Goal: Book appointment/travel/reservation

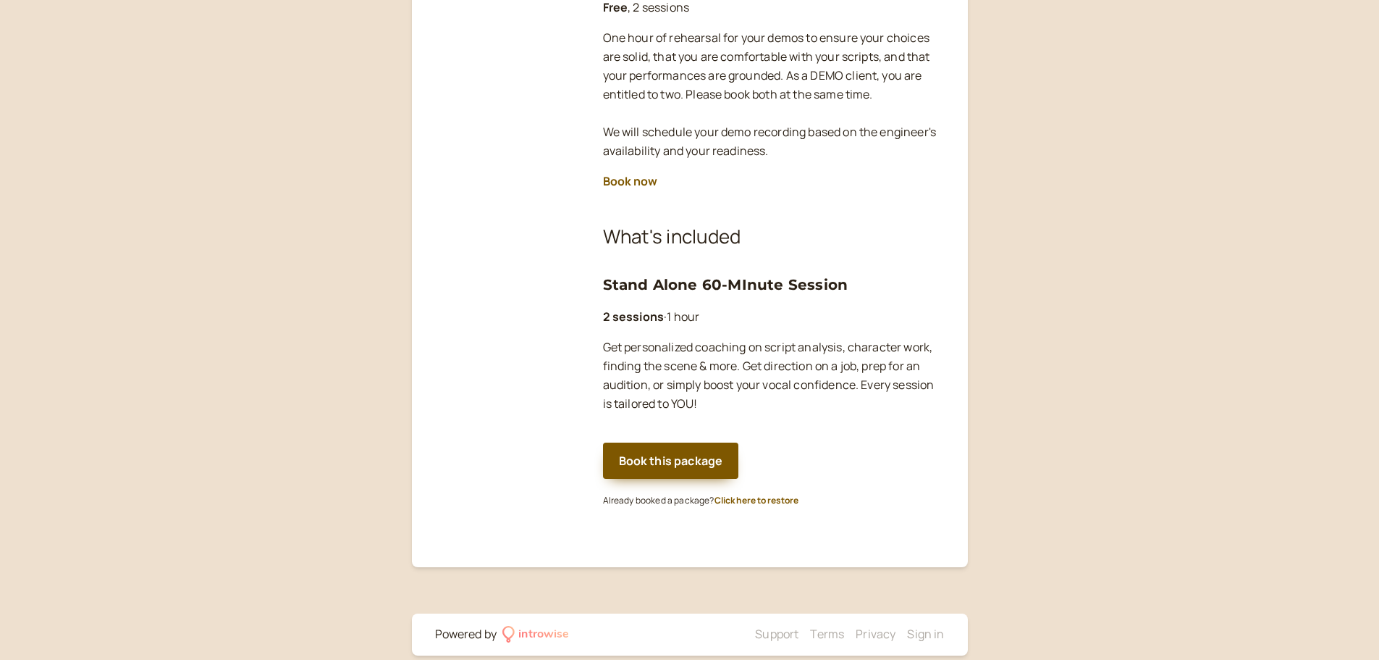
scroll to position [319, 0]
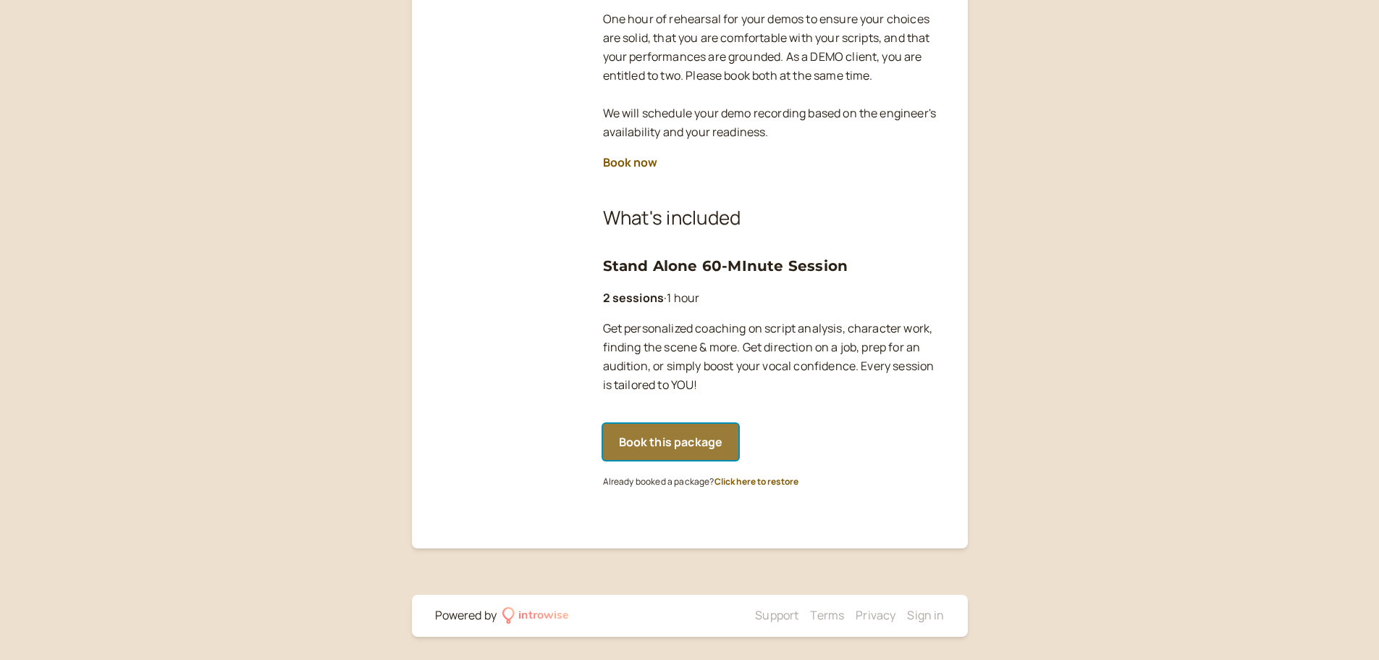
click at [649, 441] on button "Book this package" at bounding box center [671, 442] width 136 height 36
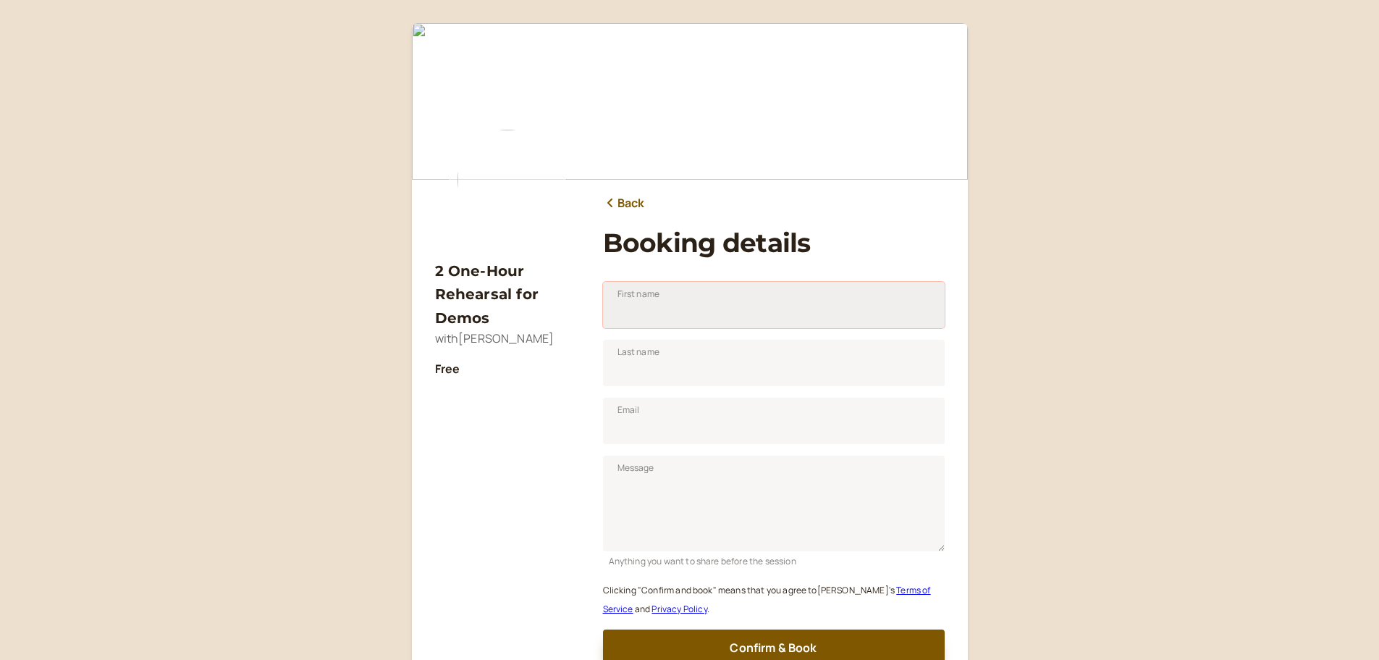
click at [633, 311] on input "First name" at bounding box center [774, 305] width 342 height 46
type input "[PERSON_NAME]"
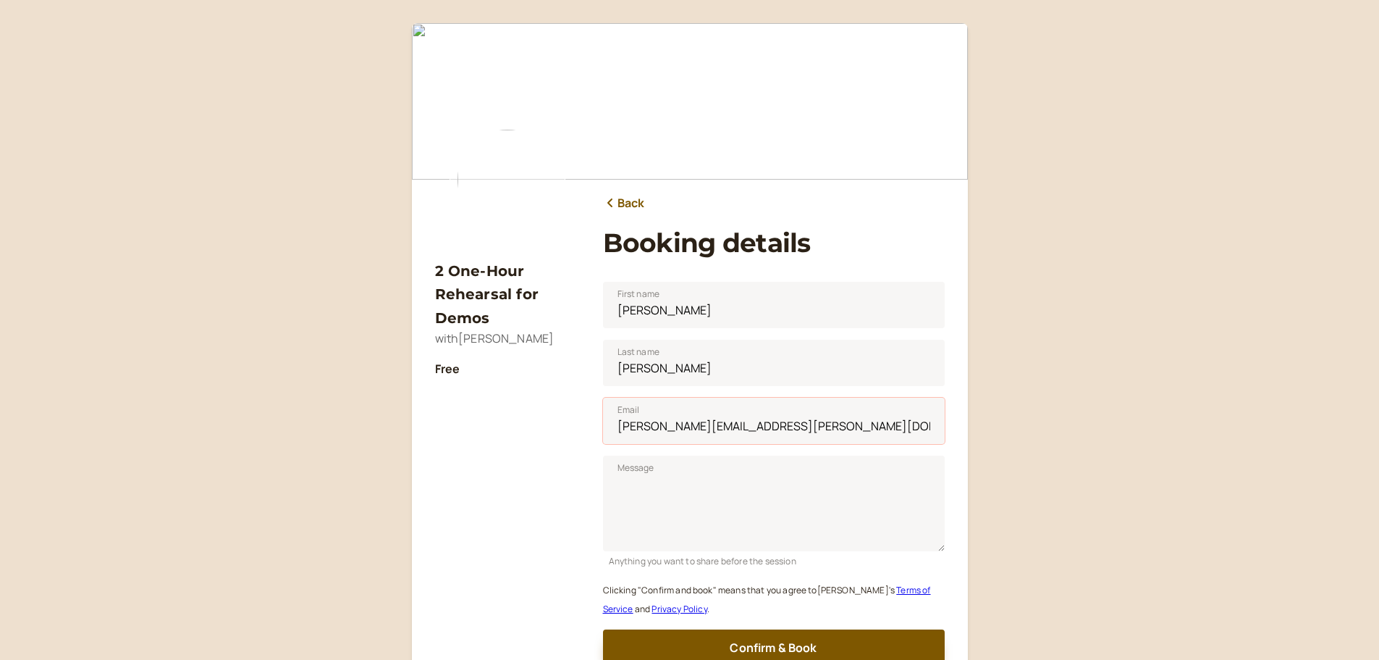
drag, startPoint x: 819, startPoint y: 417, endPoint x: 527, endPoint y: 416, distance: 291.8
click at [527, 416] on div "2 One-Hour Rehearsal for Demos with Tim Powers Free Back Booking details First …" at bounding box center [690, 350] width 510 height 631
click at [707, 428] on input "jeremytucker" at bounding box center [774, 420] width 342 height 46
type input "[EMAIL_ADDRESS][DOMAIN_NAME]"
click at [668, 489] on textarea "Message" at bounding box center [774, 503] width 342 height 96
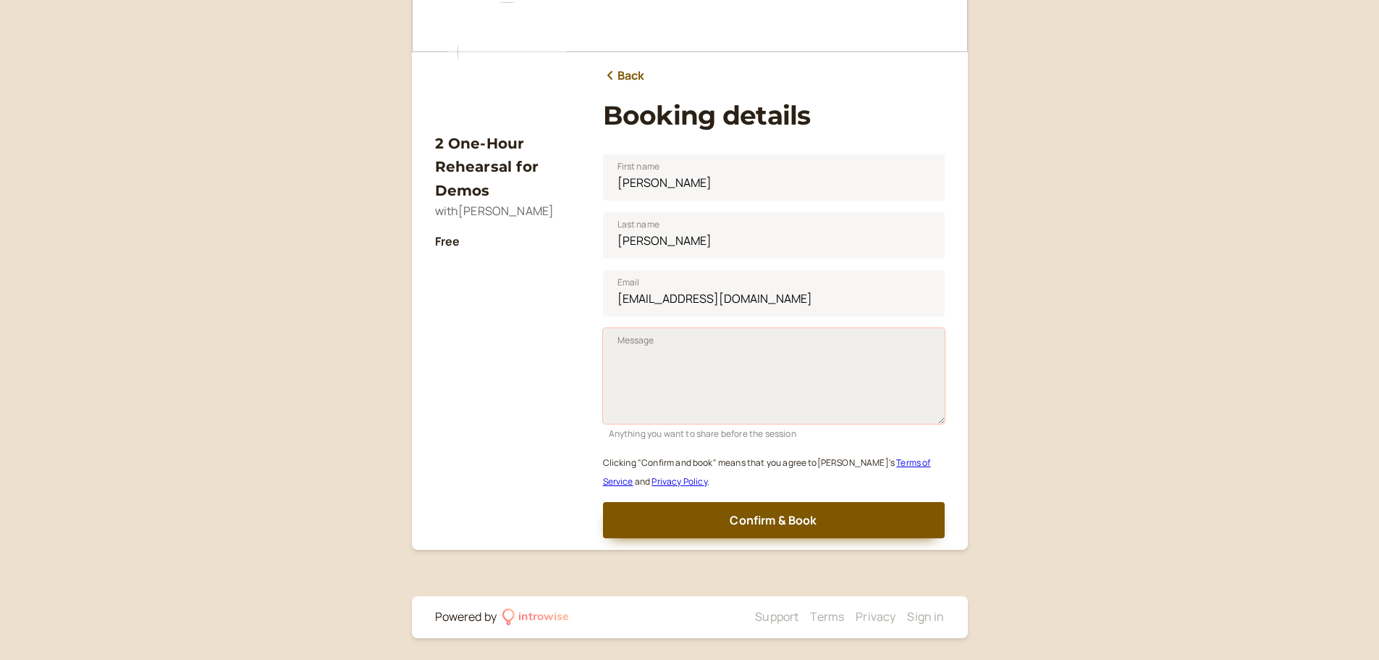
scroll to position [129, 0]
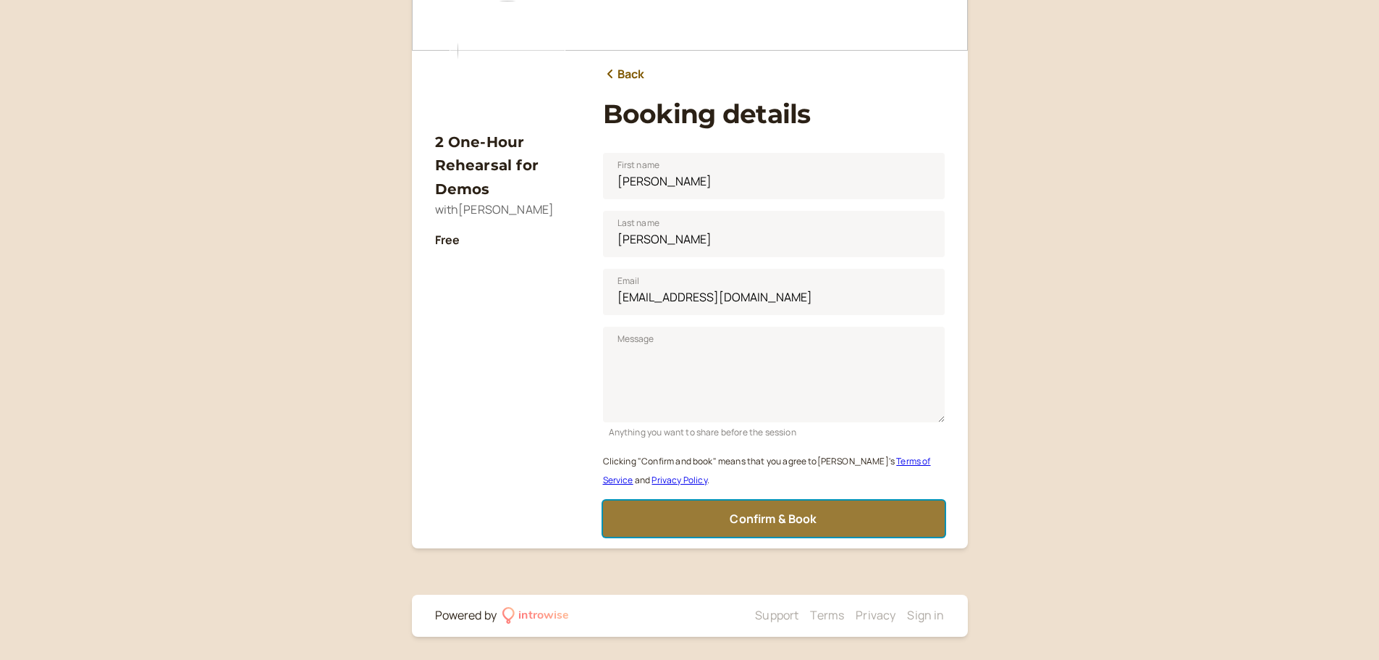
click at [749, 523] on span "Confirm & Book" at bounding box center [773, 518] width 87 height 16
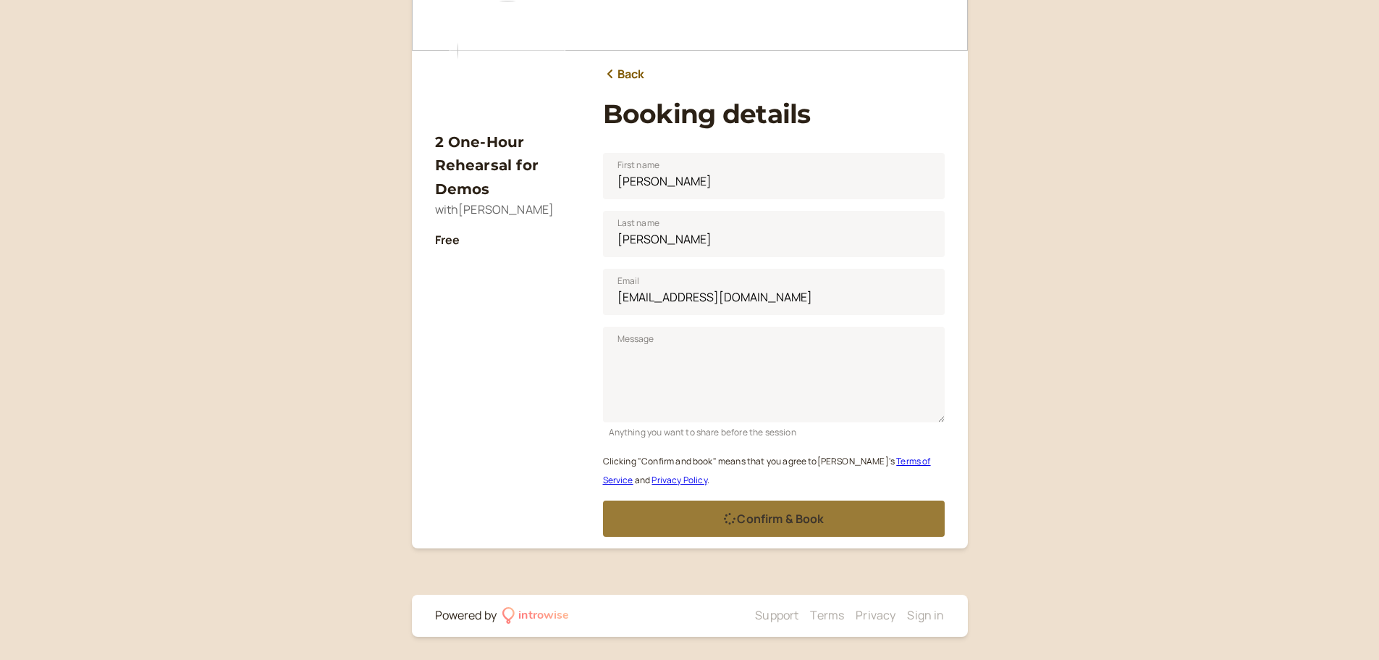
scroll to position [0, 0]
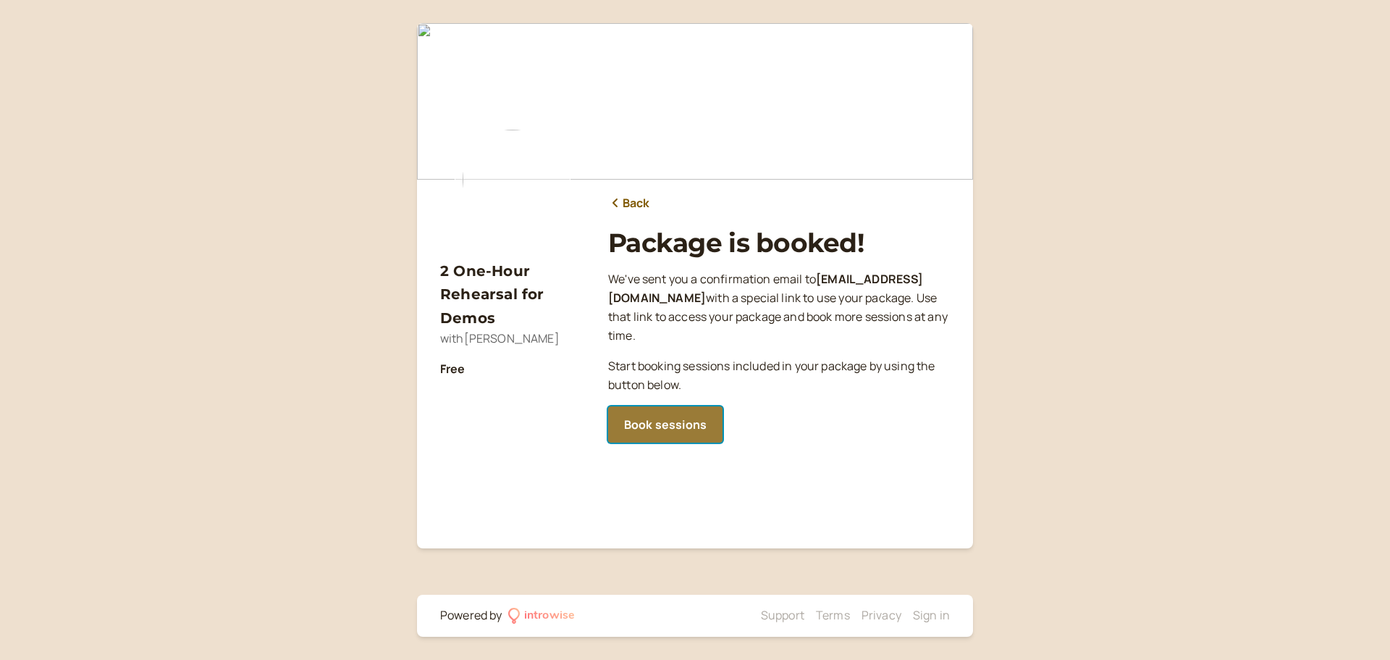
click at [665, 416] on link "Book sessions" at bounding box center [665, 424] width 114 height 36
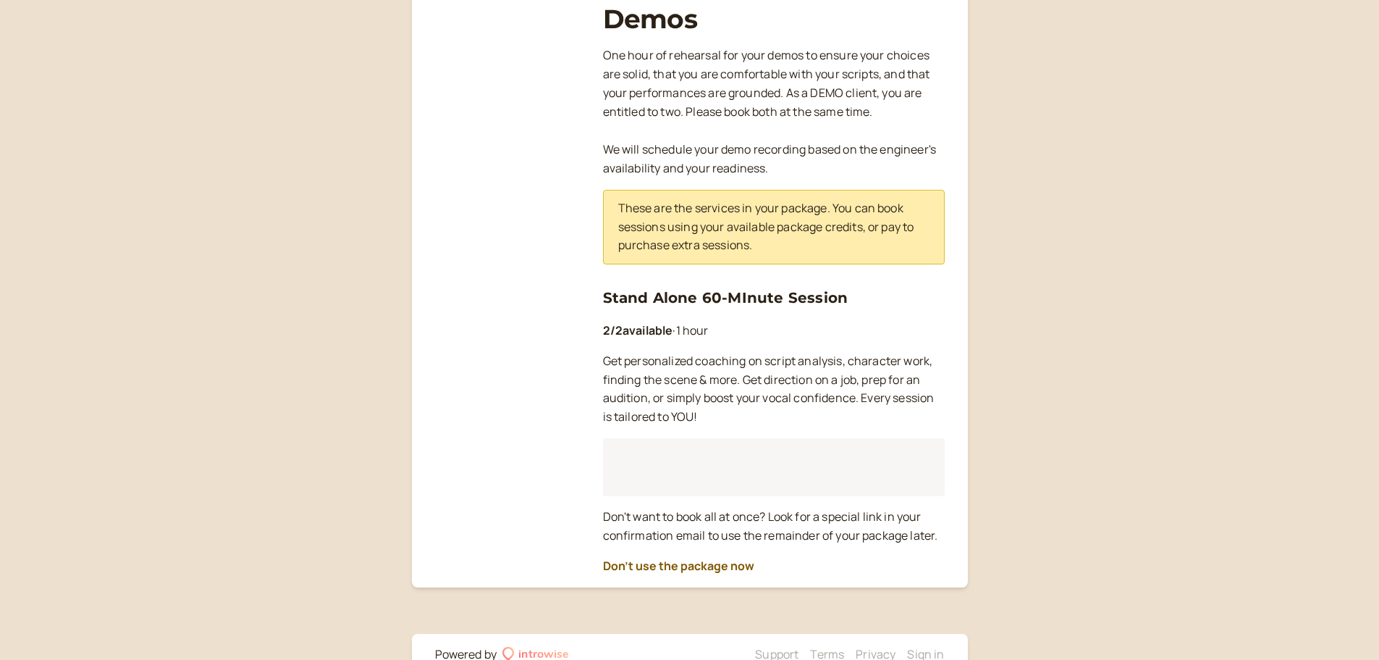
scroll to position [290, 0]
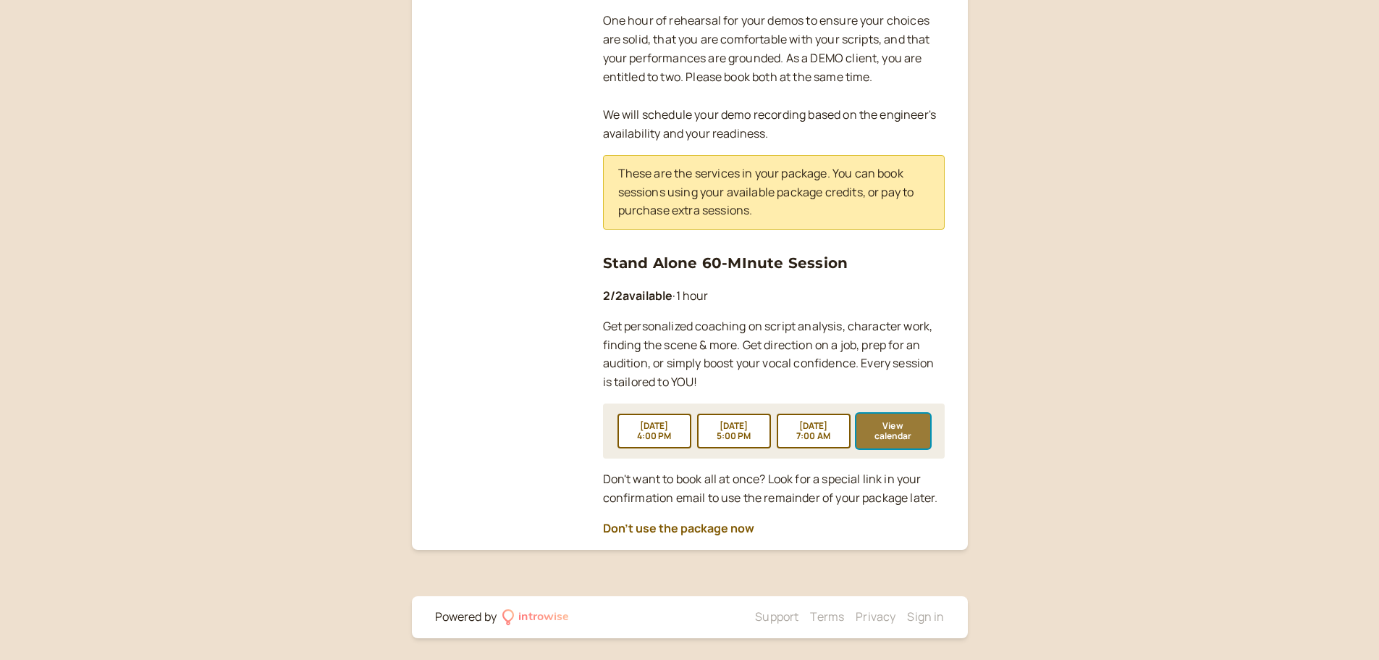
click at [902, 428] on button "View calendar" at bounding box center [893, 430] width 74 height 35
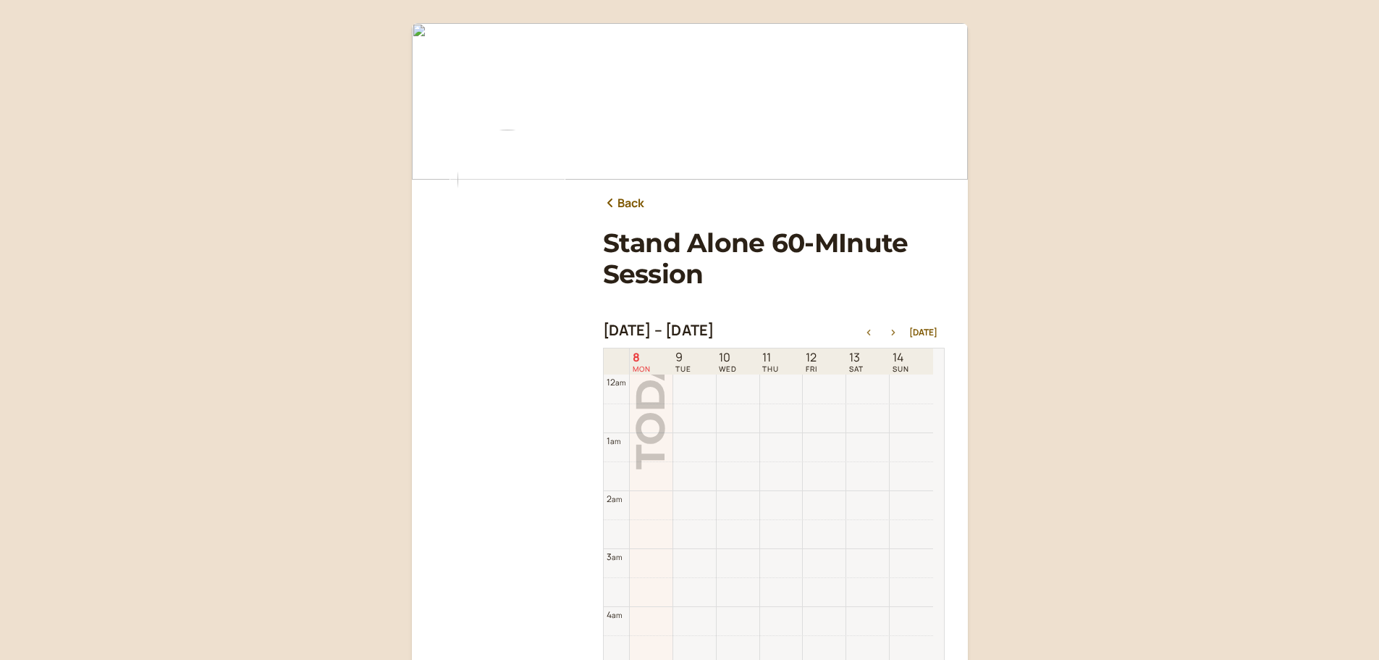
scroll to position [464, 0]
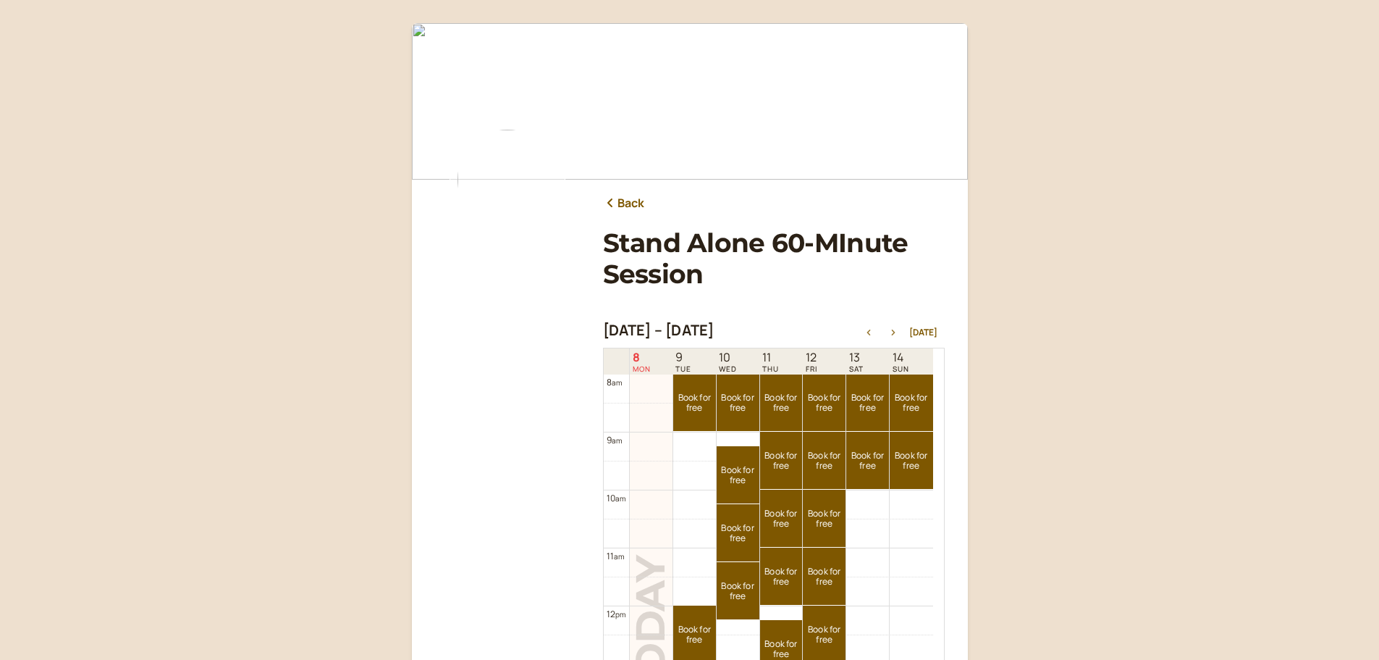
click at [894, 332] on icon "button" at bounding box center [893, 332] width 17 height 6
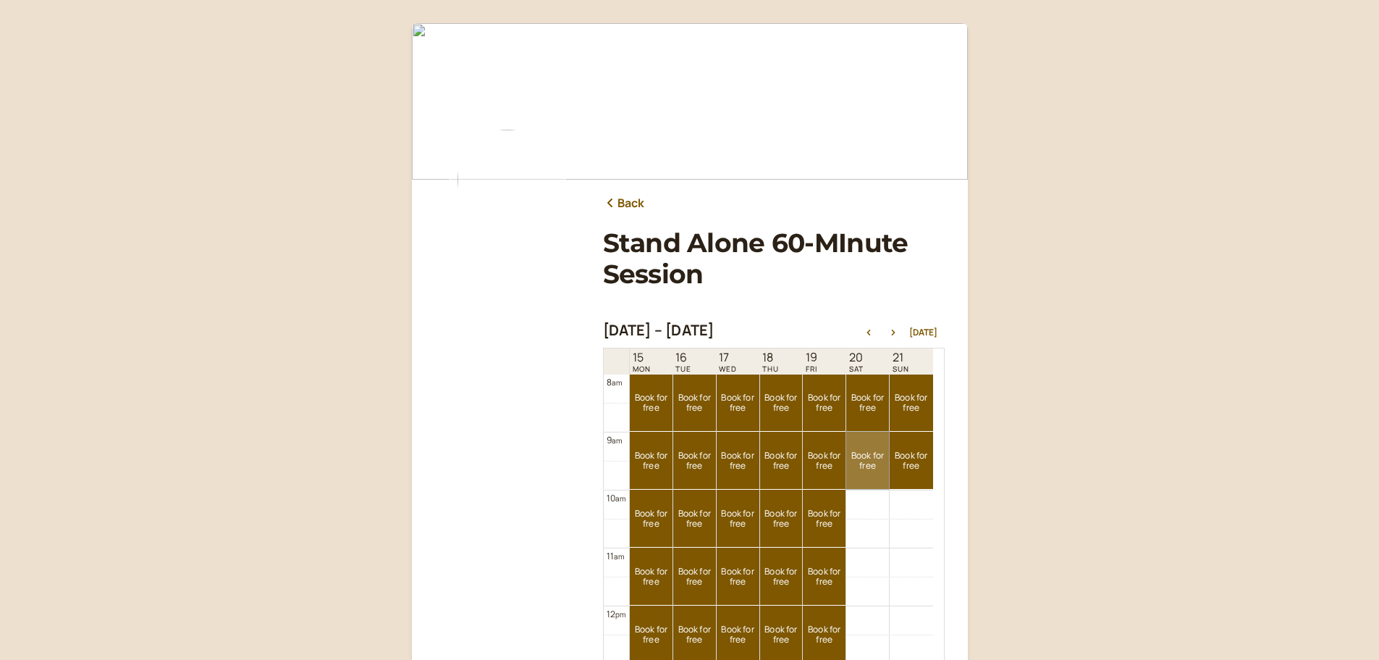
click at [864, 458] on link "Book for free free" at bounding box center [867, 459] width 43 height 57
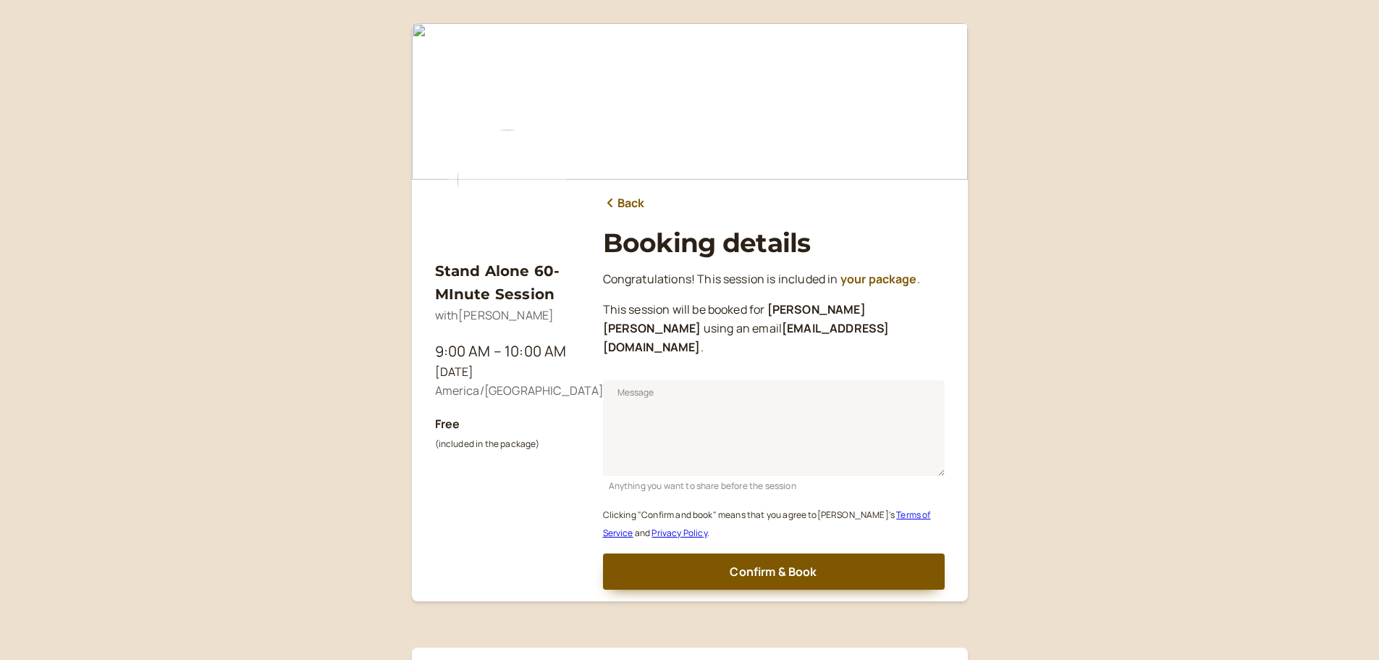
scroll to position [34, 0]
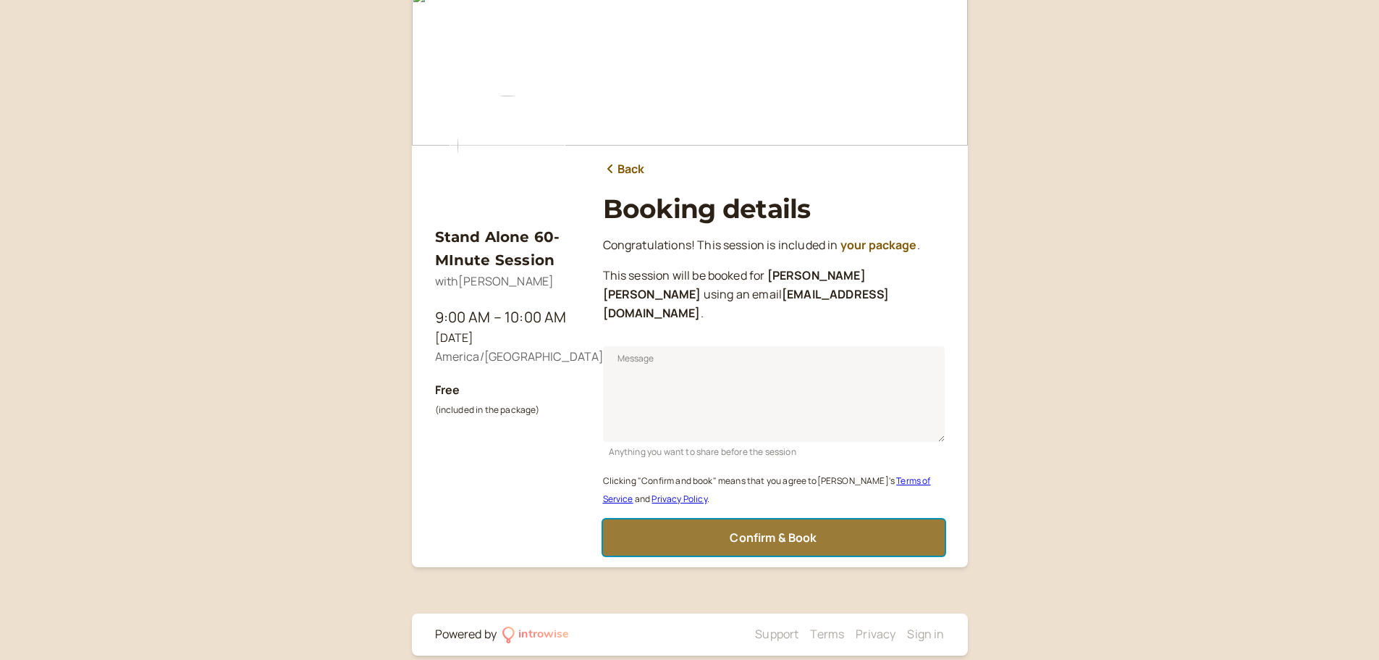
click at [725, 519] on button "Confirm & Book" at bounding box center [774, 537] width 342 height 36
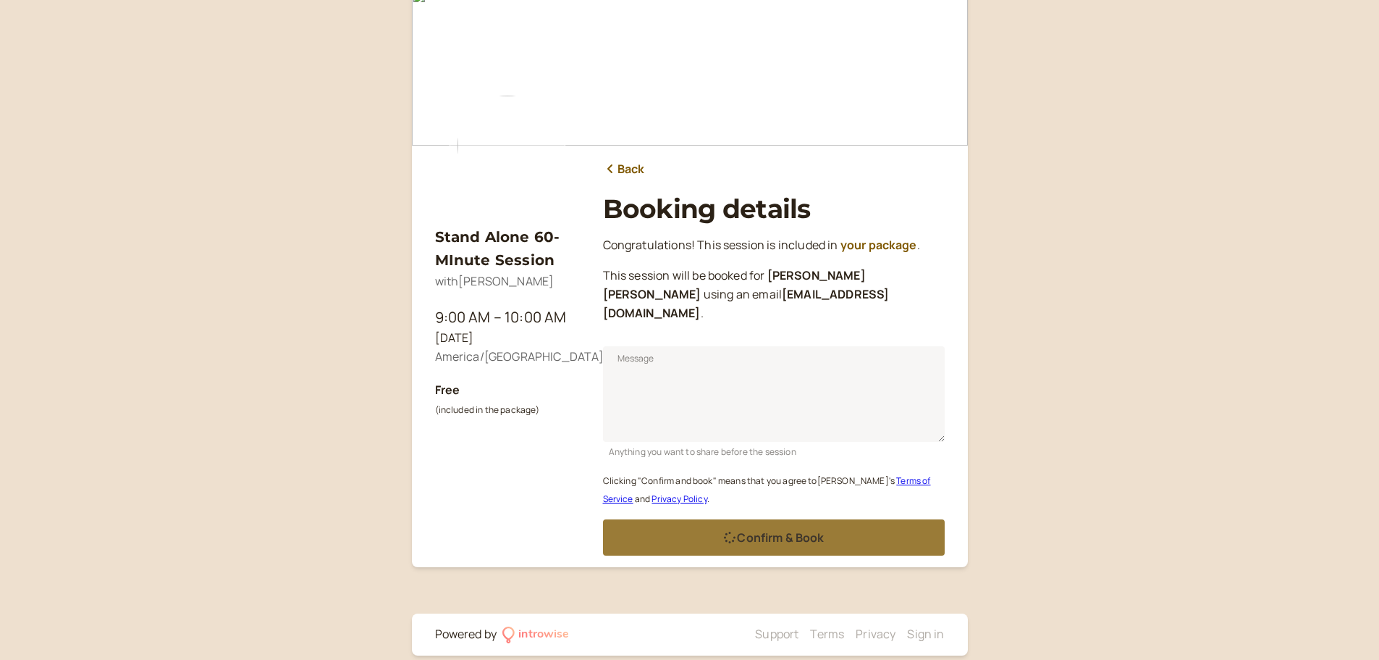
scroll to position [0, 0]
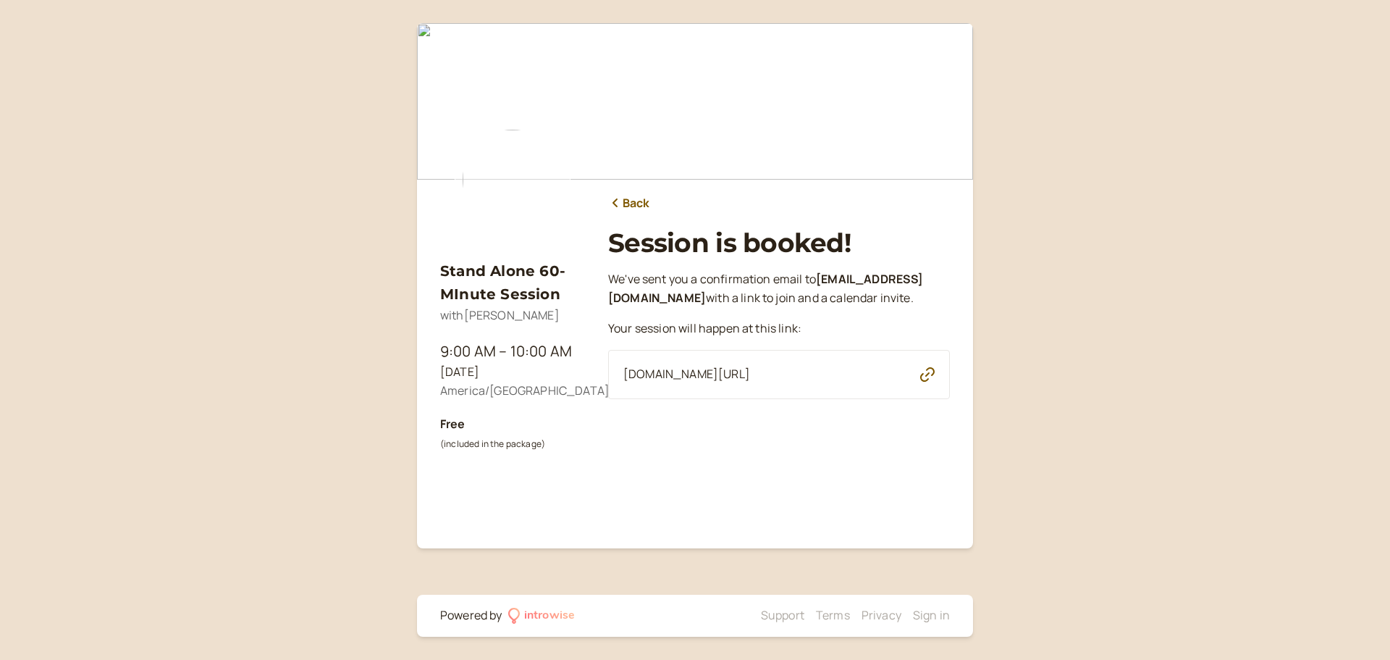
drag, startPoint x: 860, startPoint y: 392, endPoint x: 602, endPoint y: 380, distance: 258.8
click at [602, 380] on div "Stand Alone 60-MInute Session with Tim Powers 9:00 AM – 10:00 AM Sat, Sep 20 Am…" at bounding box center [695, 279] width 510 height 489
copy span "introwise.com/s/zZpWcRSqkVIk677IQ6C8"
click at [624, 198] on link "Back" at bounding box center [629, 203] width 42 height 19
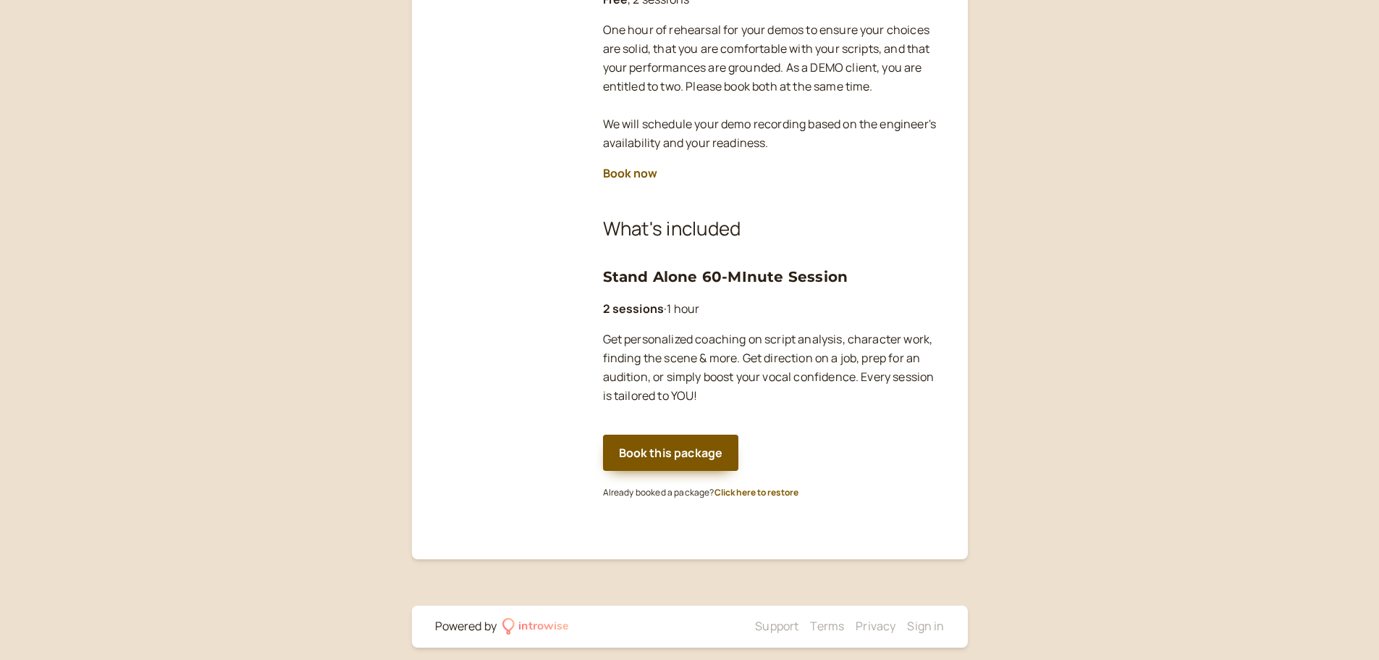
scroll to position [319, 0]
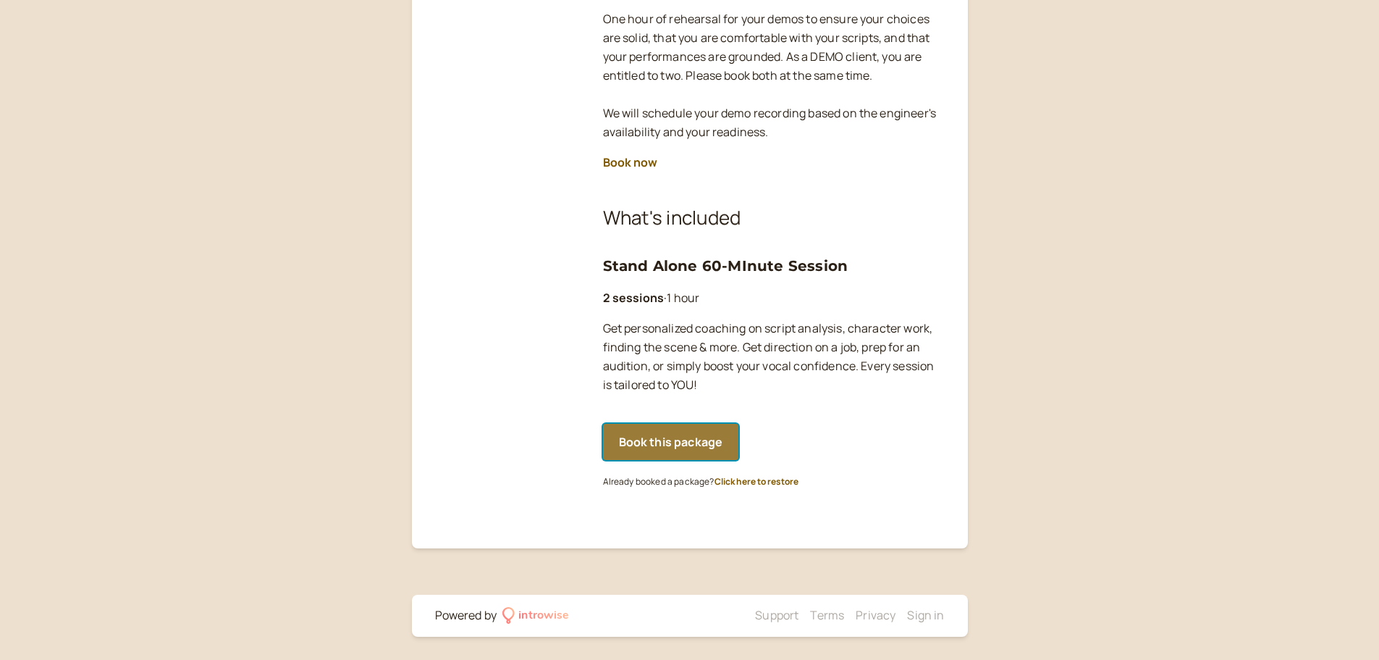
click at [707, 432] on button "Book this package" at bounding box center [671, 442] width 136 height 36
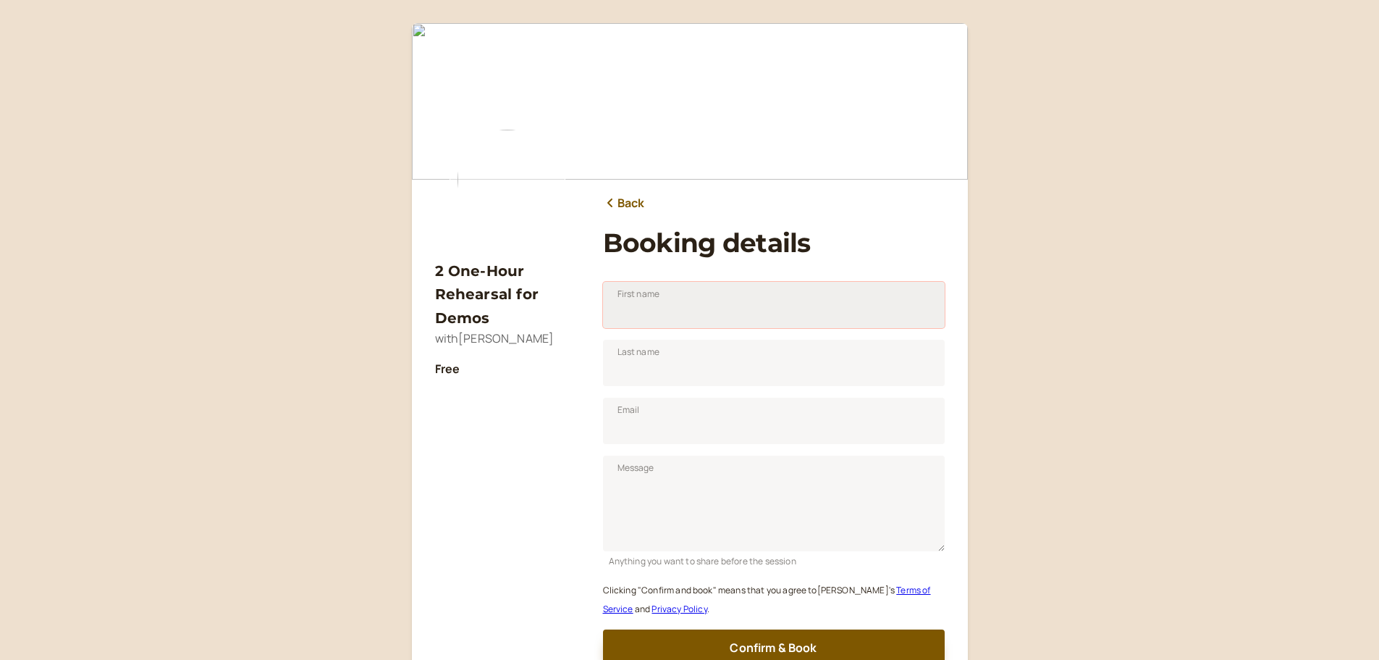
click at [665, 307] on input "First name" at bounding box center [774, 305] width 342 height 46
type input "[PERSON_NAME]"
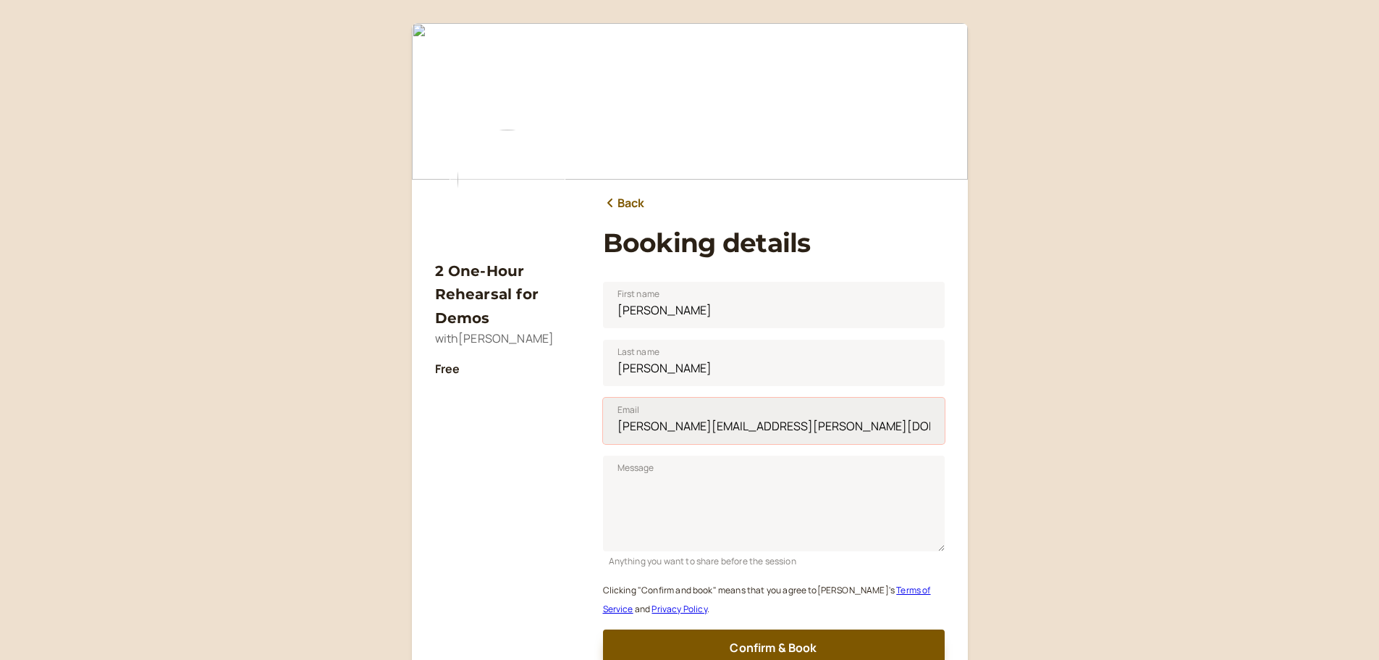
click at [736, 421] on input "[PERSON_NAME][EMAIL_ADDRESS][PERSON_NAME][DOMAIN_NAME]" at bounding box center [774, 420] width 342 height 46
drag, startPoint x: 808, startPoint y: 422, endPoint x: 653, endPoint y: 423, distance: 154.9
click at [653, 423] on input "[PERSON_NAME][EMAIL_ADDRESS][PERSON_NAME][DOMAIN_NAME]" at bounding box center [774, 420] width 342 height 46
type input "[EMAIL_ADDRESS][DOMAIN_NAME]"
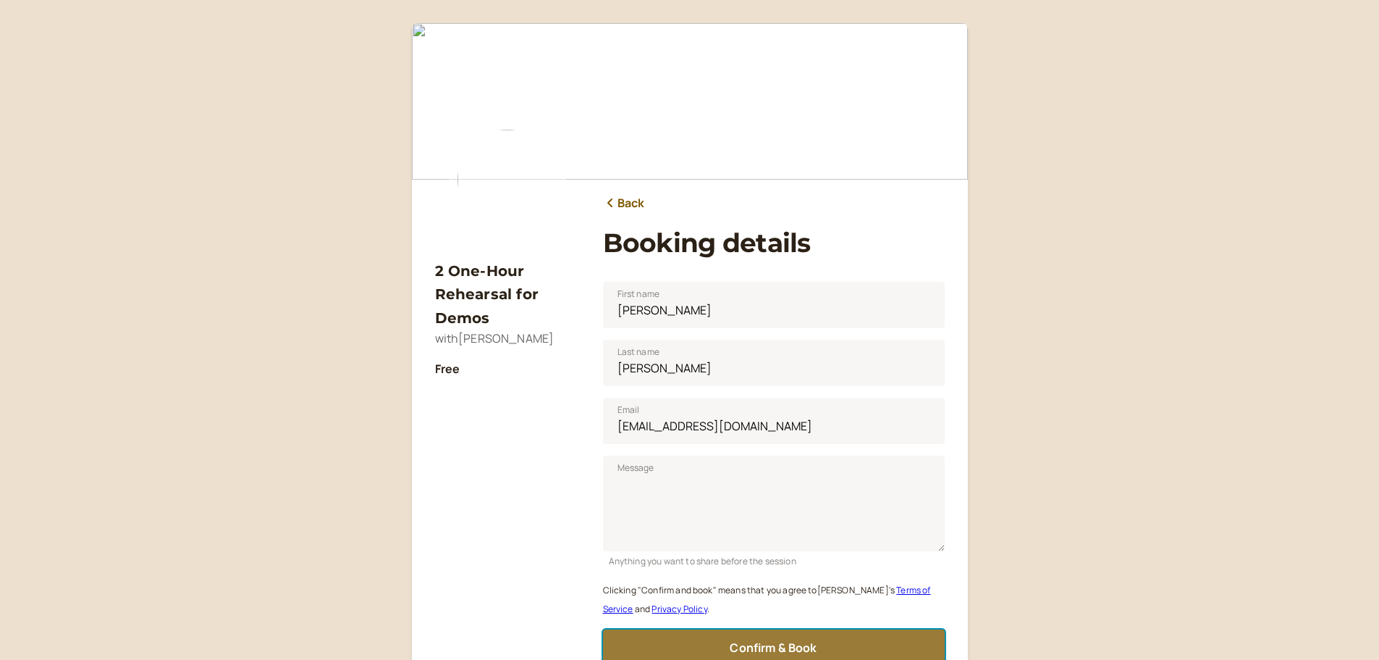
click at [744, 646] on span "Confirm & Book" at bounding box center [773, 647] width 87 height 16
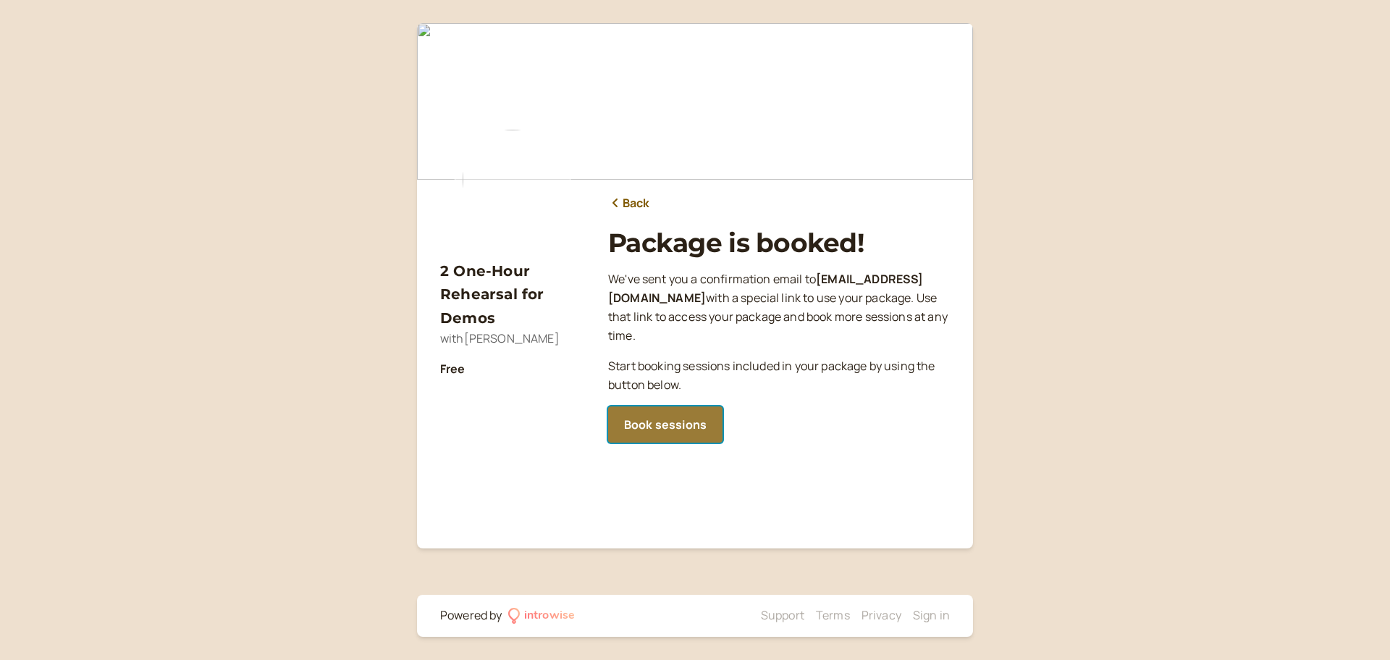
click at [668, 423] on link "Book sessions" at bounding box center [665, 424] width 114 height 36
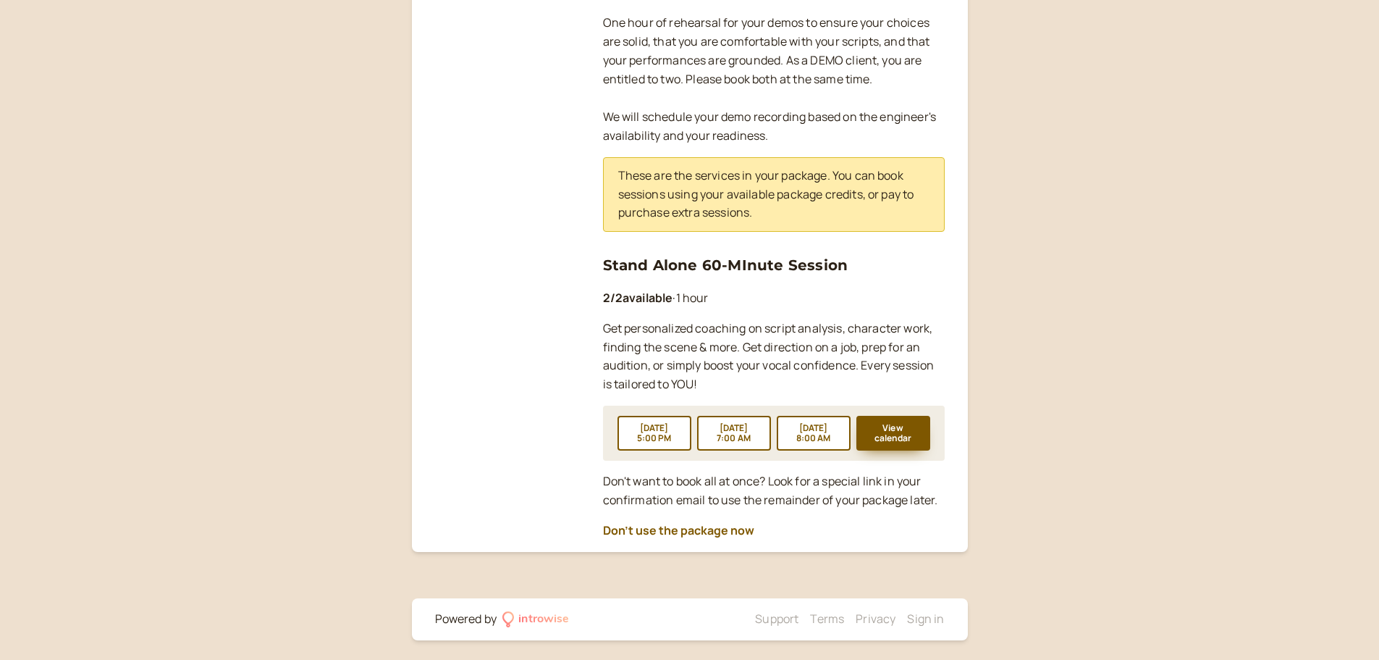
scroll to position [290, 0]
click at [885, 432] on button "View calendar" at bounding box center [893, 430] width 74 height 35
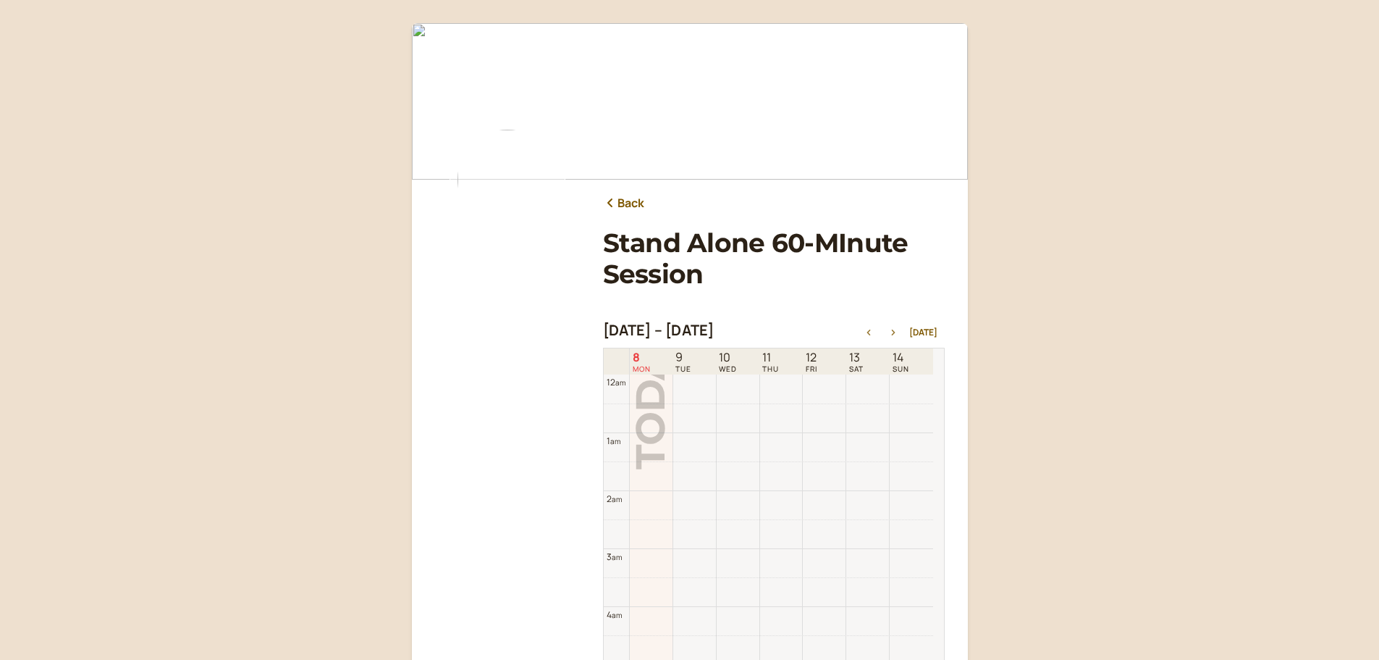
scroll to position [464, 0]
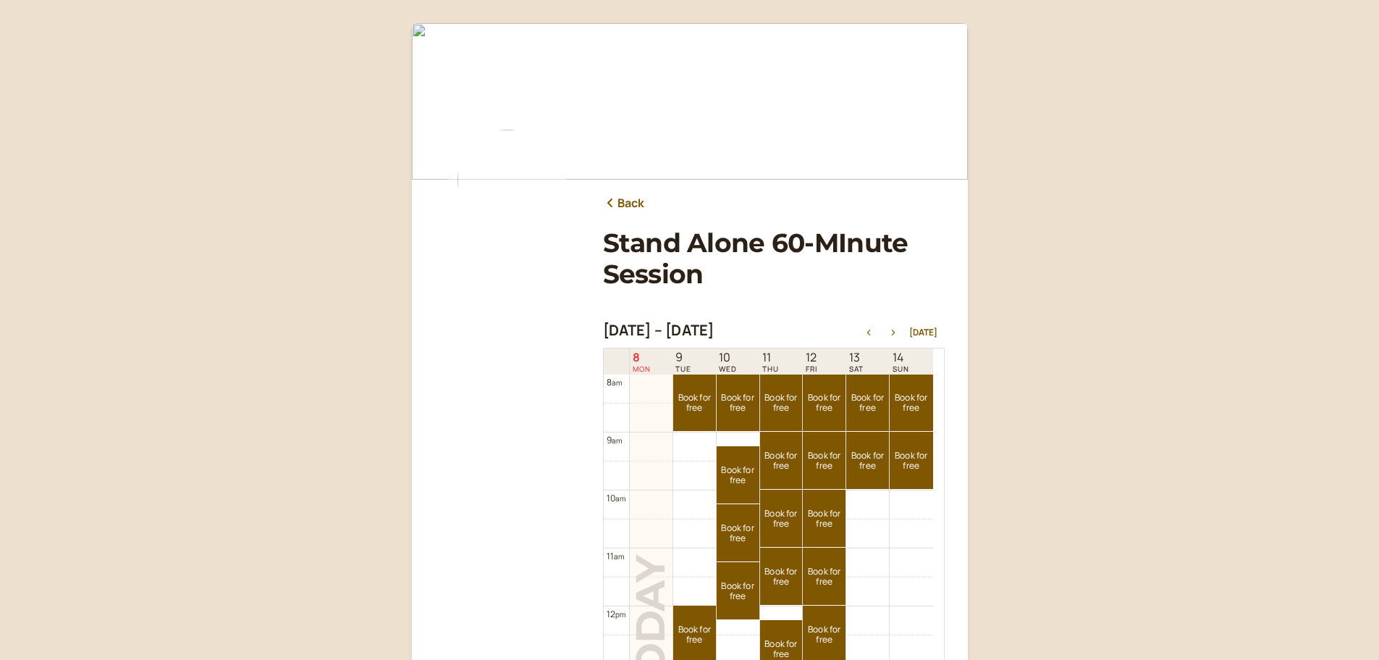
click at [895, 331] on icon "button" at bounding box center [893, 332] width 17 height 6
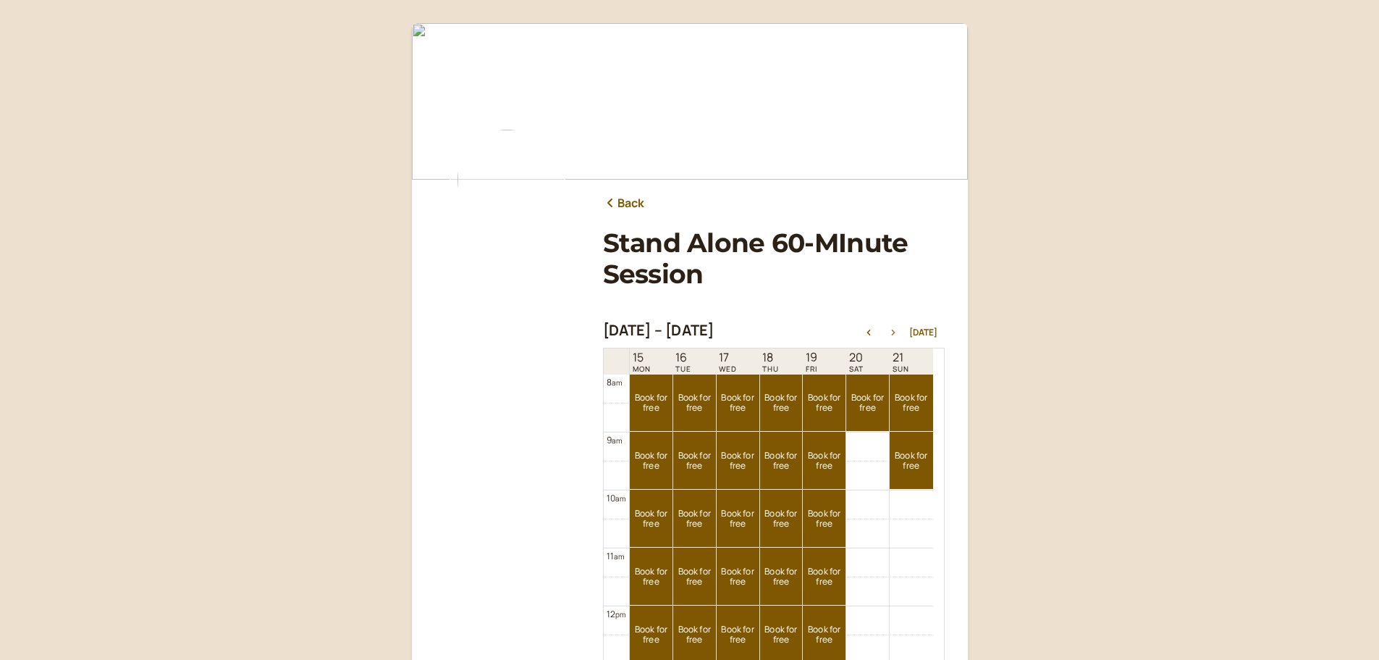
click at [895, 331] on icon "button" at bounding box center [893, 332] width 17 height 6
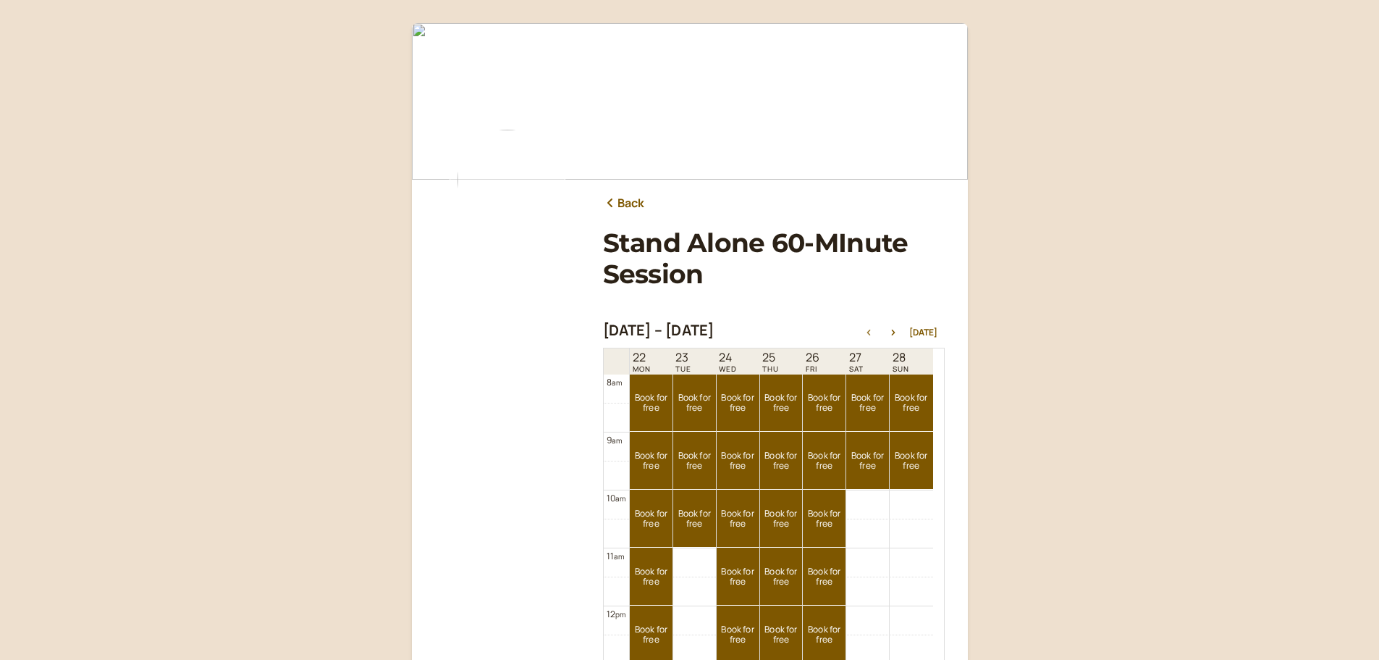
click at [870, 331] on icon "button" at bounding box center [869, 332] width 4 height 6
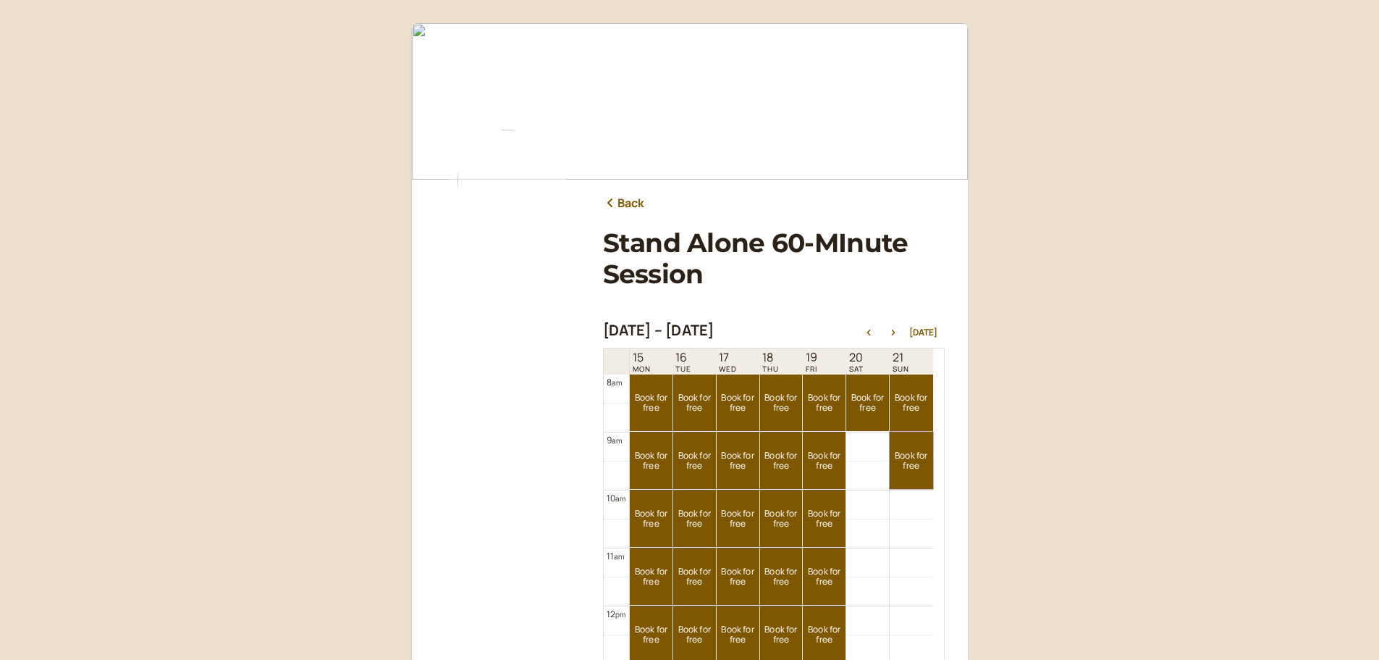
click at [916, 454] on link "Book for free free" at bounding box center [911, 459] width 43 height 57
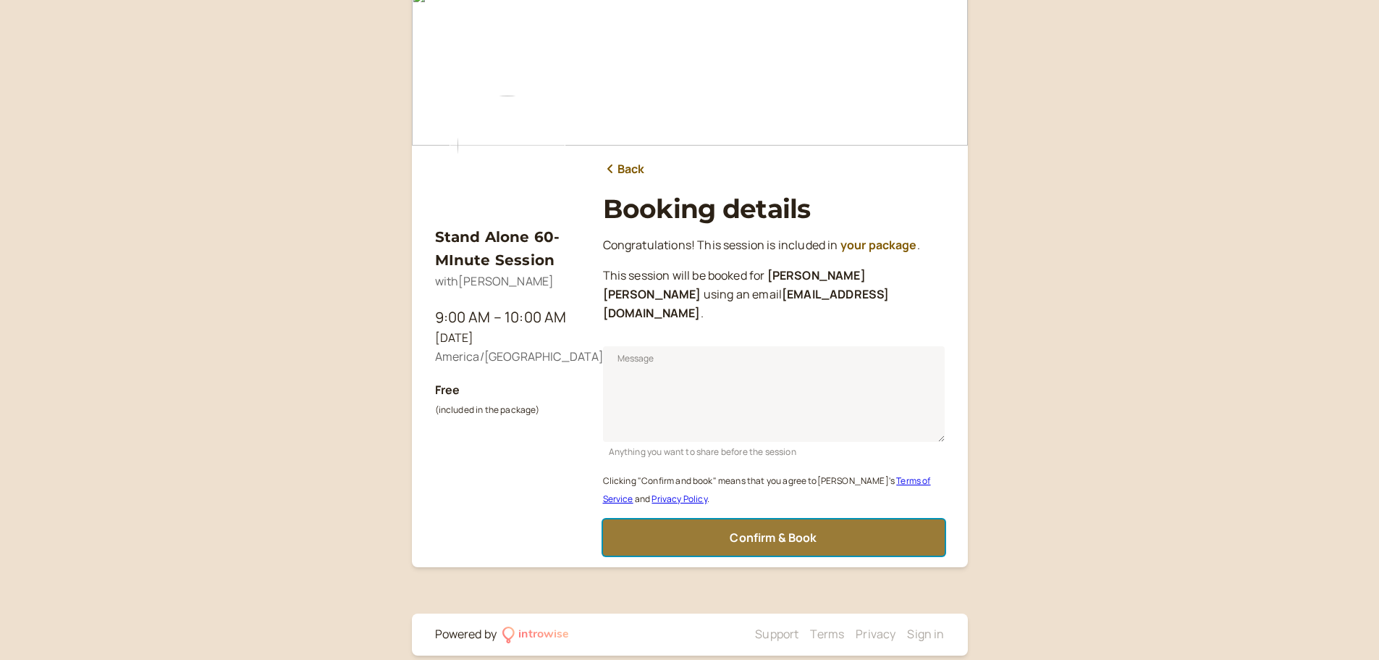
click at [740, 529] on span "Confirm & Book" at bounding box center [773, 537] width 87 height 16
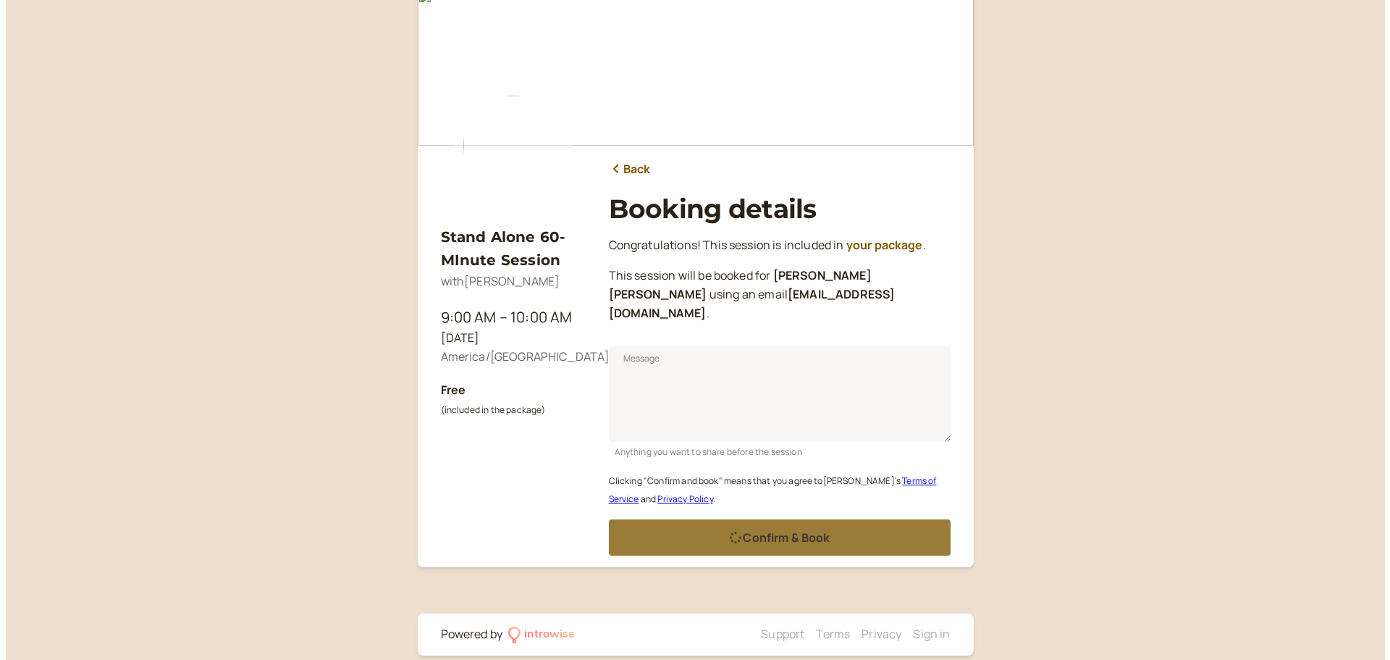
scroll to position [0, 0]
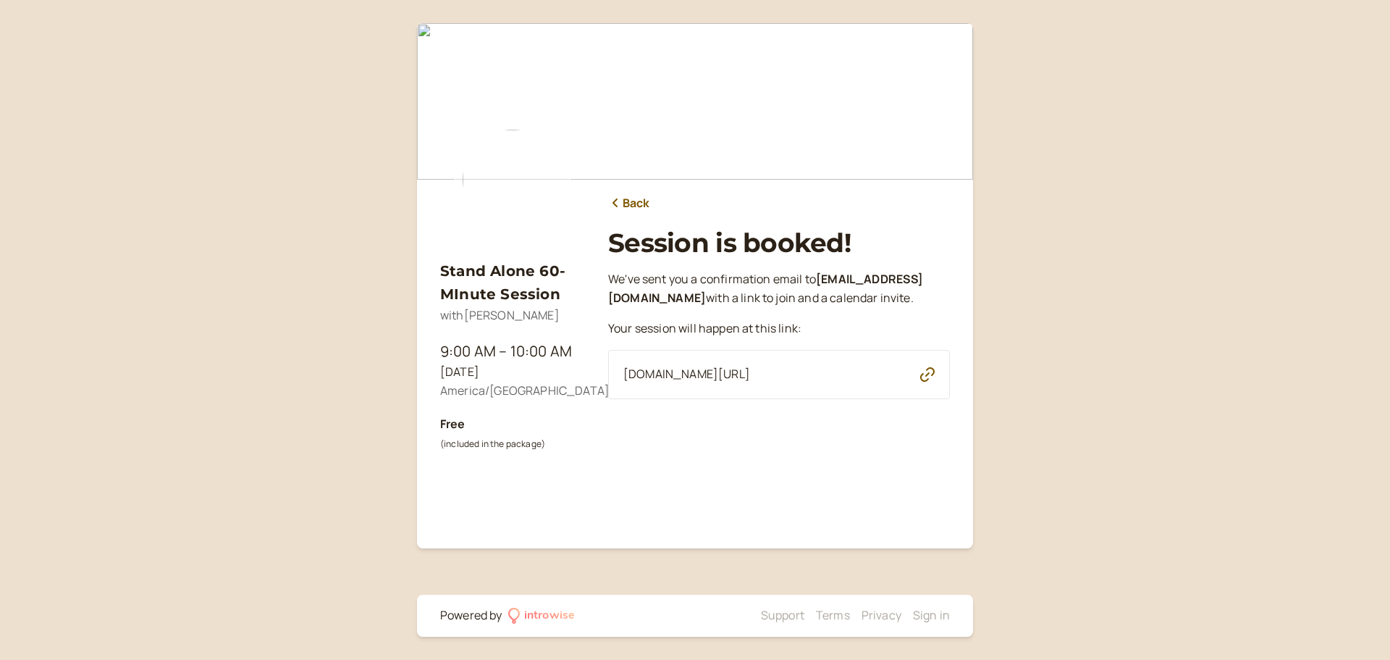
drag, startPoint x: 858, startPoint y: 394, endPoint x: 623, endPoint y: 397, distance: 235.3
click at [623, 397] on div "[DOMAIN_NAME][URL]" at bounding box center [779, 374] width 342 height 49
copy span "[DOMAIN_NAME][URL]"
